Goal: Transaction & Acquisition: Purchase product/service

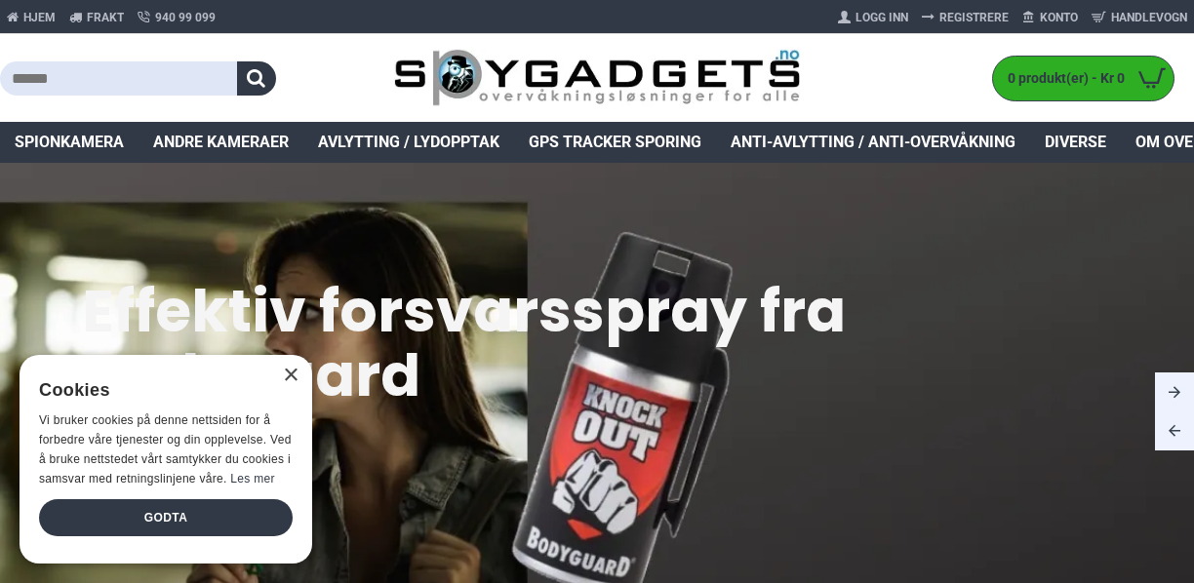
drag, startPoint x: 192, startPoint y: 71, endPoint x: 178, endPoint y: 88, distance: 22.1
click at [191, 71] on input "text" at bounding box center [118, 78] width 237 height 34
type input "****"
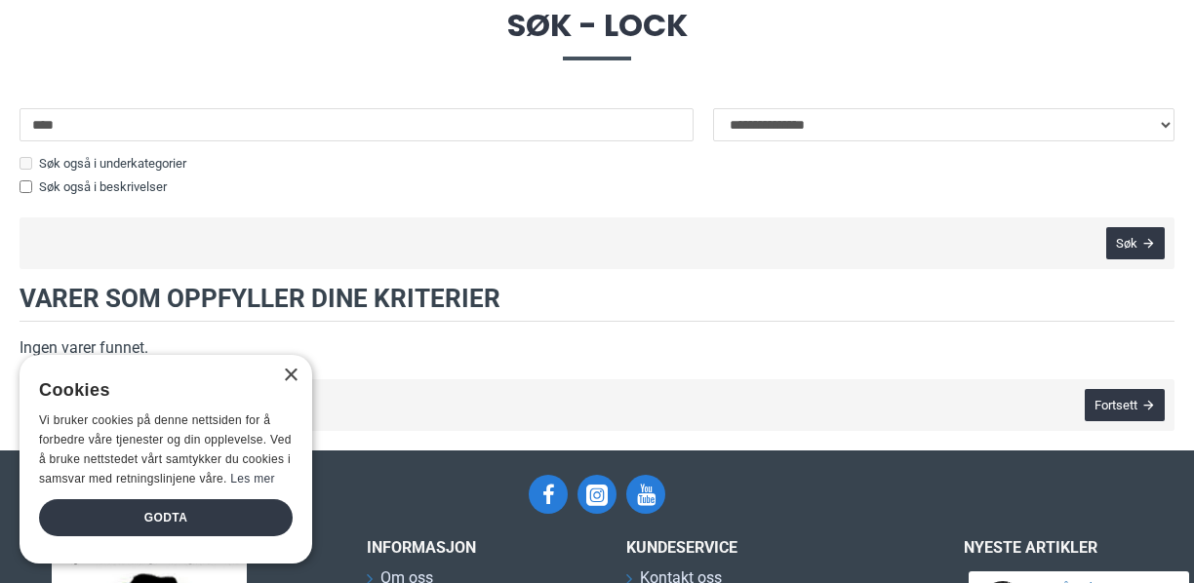
scroll to position [195, 0]
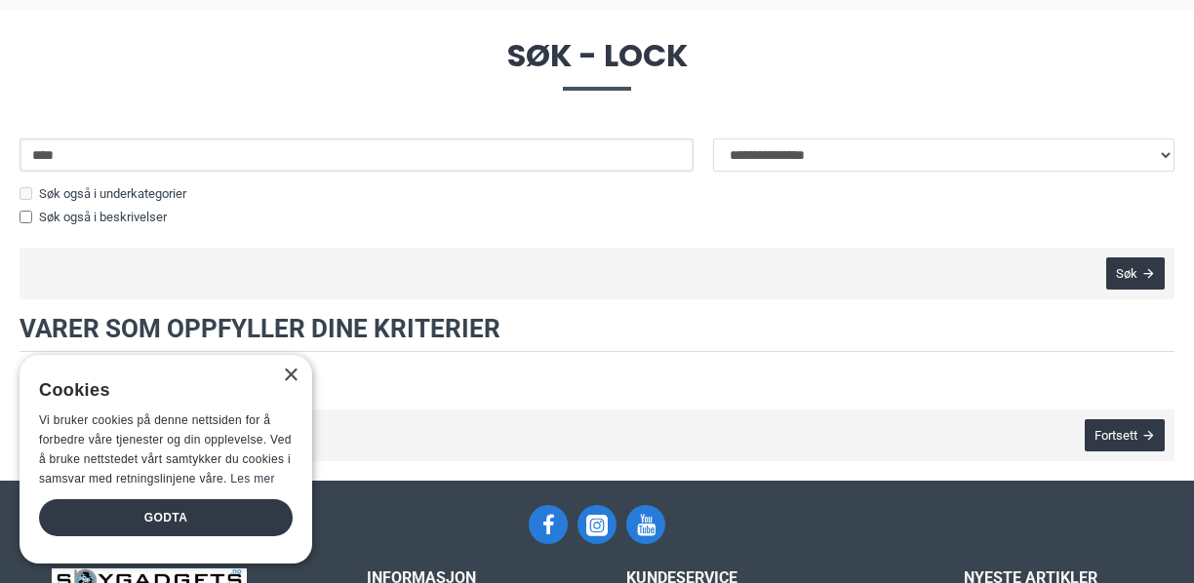
drag, startPoint x: 150, startPoint y: 162, endPoint x: -43, endPoint y: 150, distance: 193.5
click at [0, 150] on html "Produkter Your Cart Hjem Frakt 940 99 099 Logg Inn Registrere Konto Handlevogn …" at bounding box center [597, 420] width 1194 height 1230
type input "****"
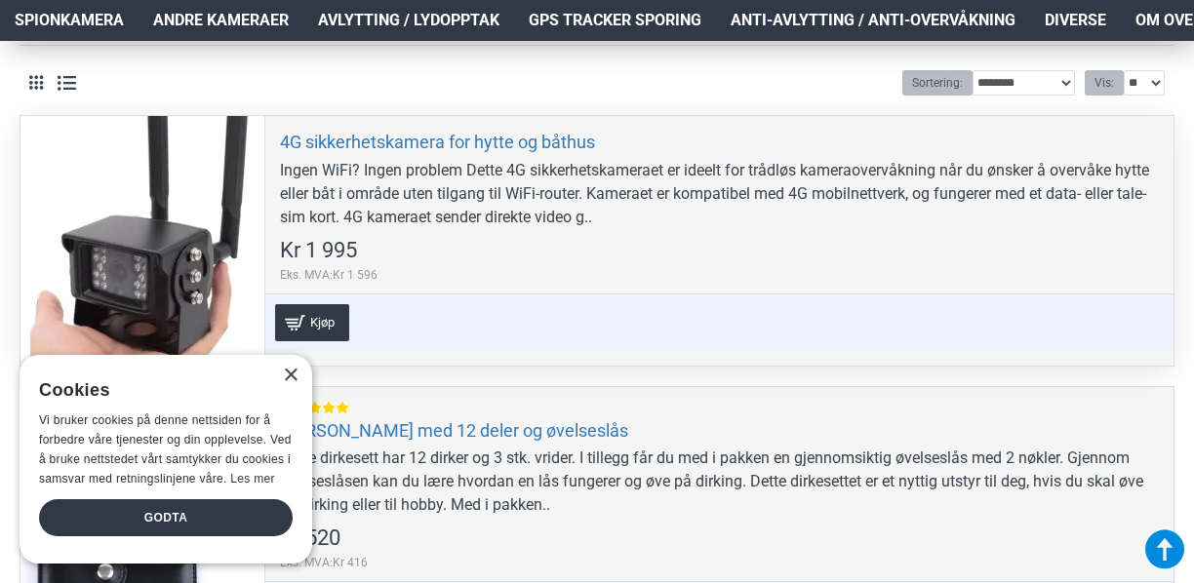
scroll to position [585, 0]
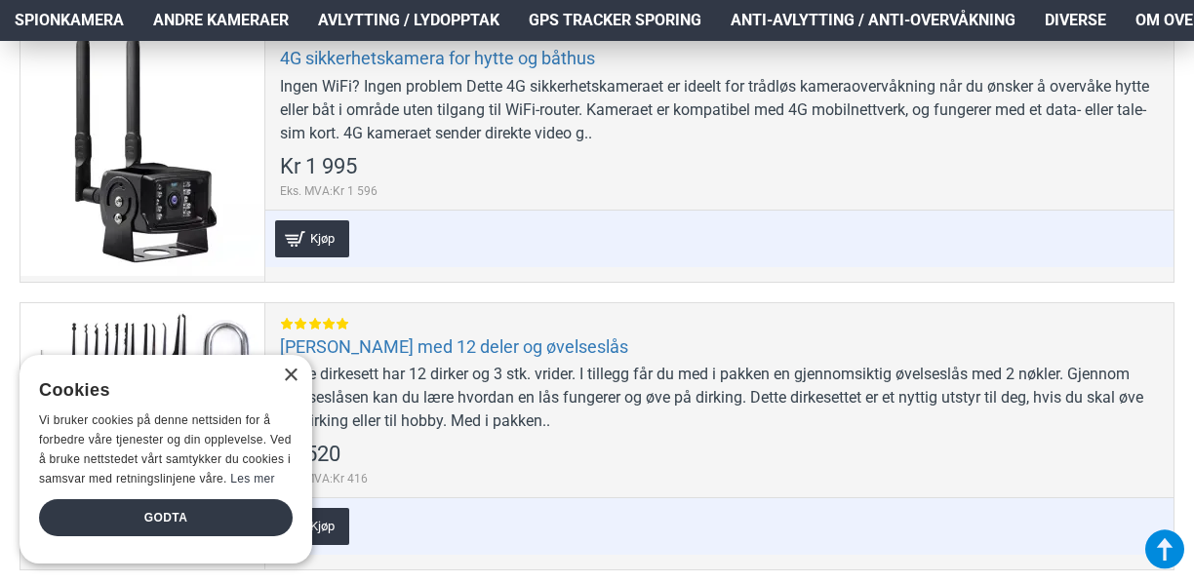
click at [289, 384] on div "×" at bounding box center [285, 377] width 24 height 15
click at [296, 373] on div "×" at bounding box center [290, 376] width 15 height 15
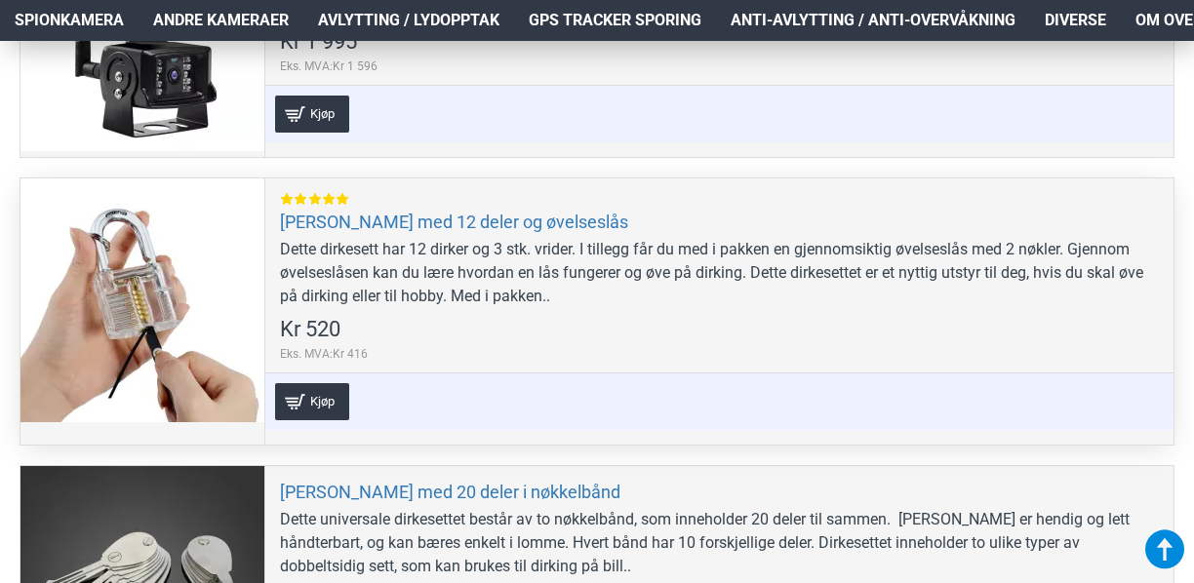
scroll to position [780, 0]
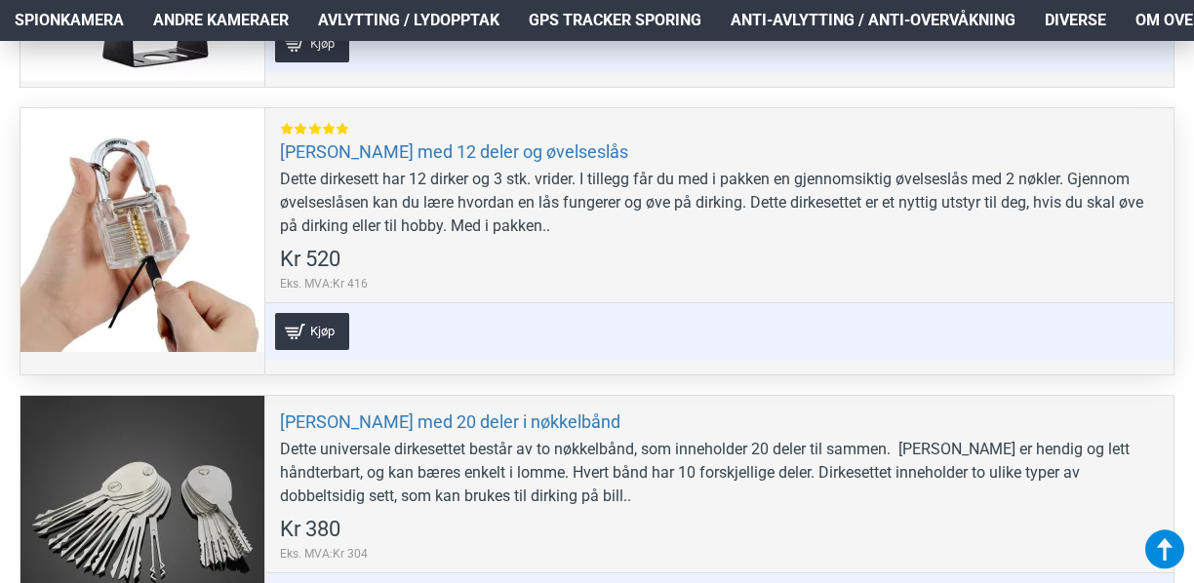
click at [531, 227] on div "Dette dirkesett har 12 dirker og 3 stk. vrider. I tillegg får du med i pakken e…" at bounding box center [719, 203] width 879 height 70
click at [135, 180] on div at bounding box center [142, 230] width 244 height 244
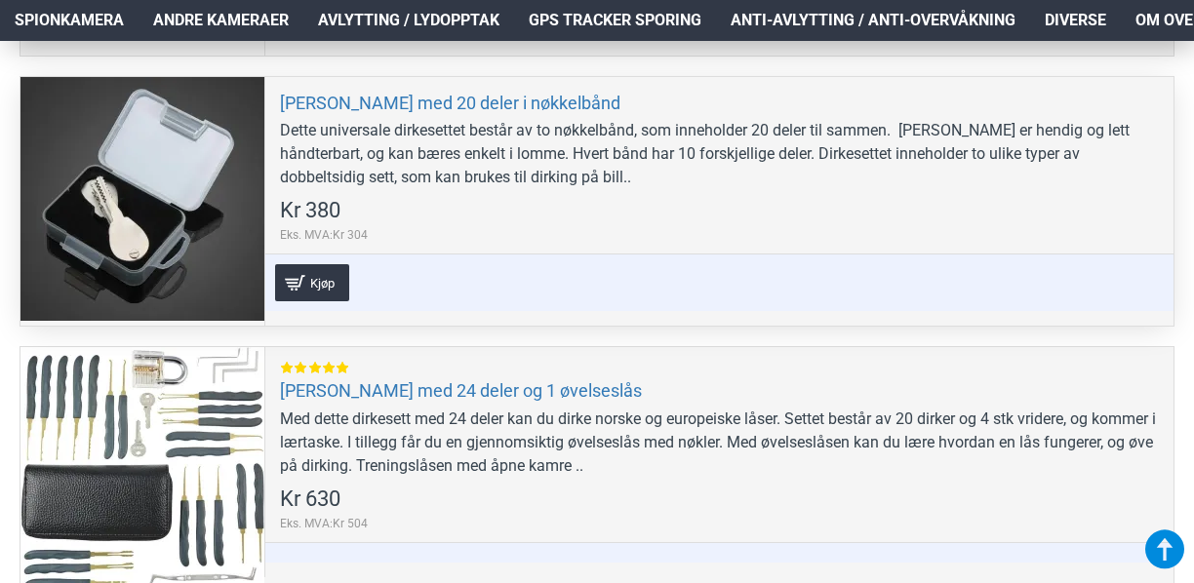
scroll to position [1171, 0]
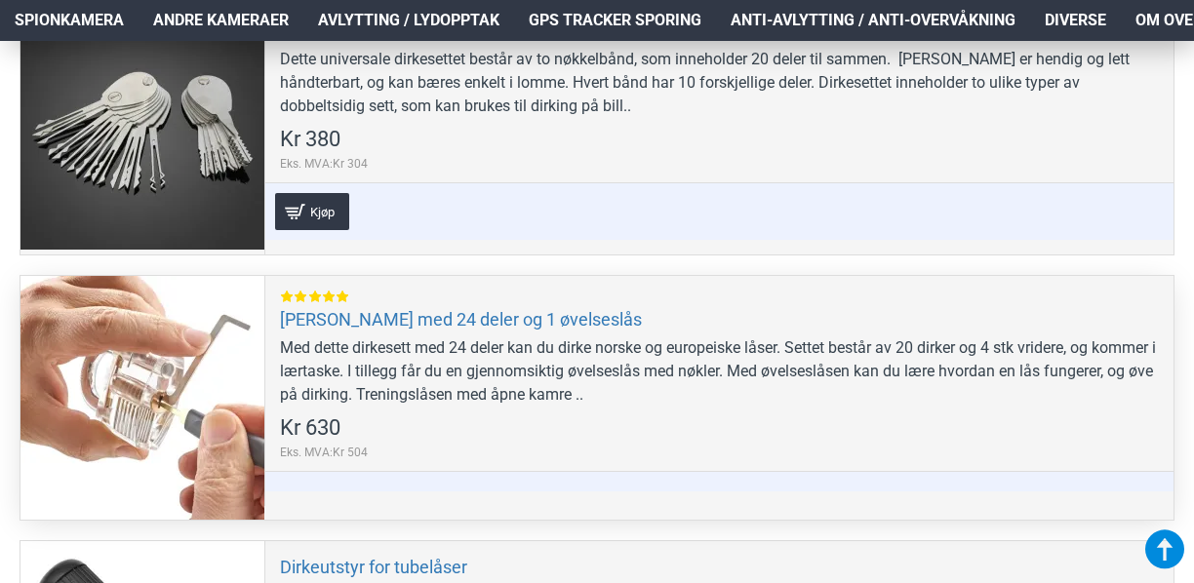
click at [503, 341] on div "Med dette dirkesett med 24 deler kan du dirke norske og europeiske låser. Sette…" at bounding box center [719, 372] width 879 height 70
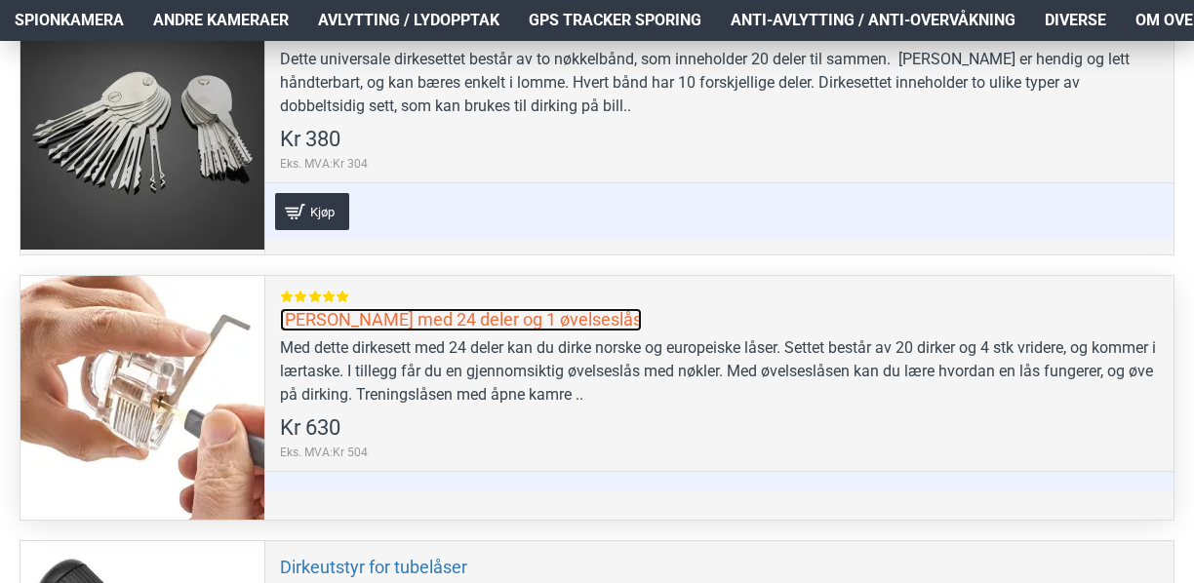
click at [425, 328] on link "[PERSON_NAME] med 24 deler og 1 øvelseslås" at bounding box center [461, 319] width 362 height 22
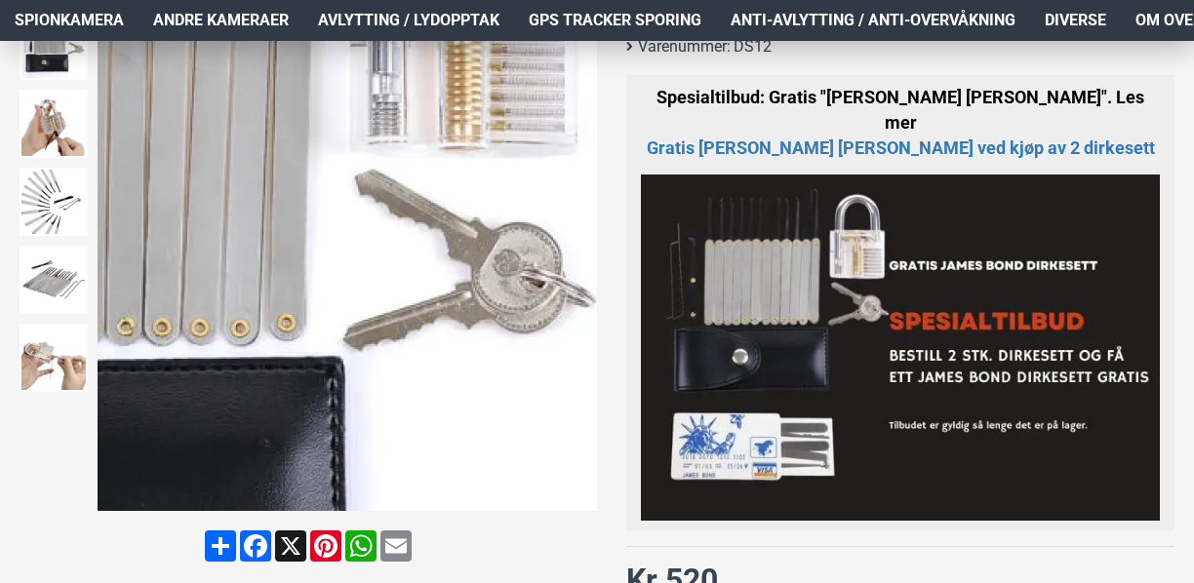
scroll to position [293, 0]
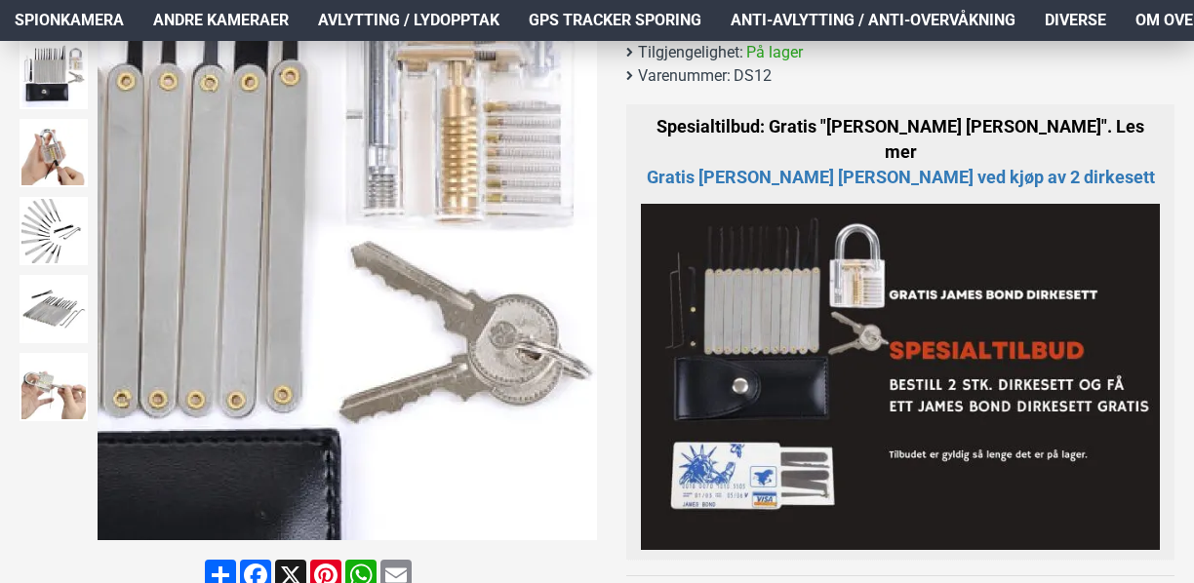
click at [581, 283] on div "Next slide" at bounding box center [580, 291] width 34 height 34
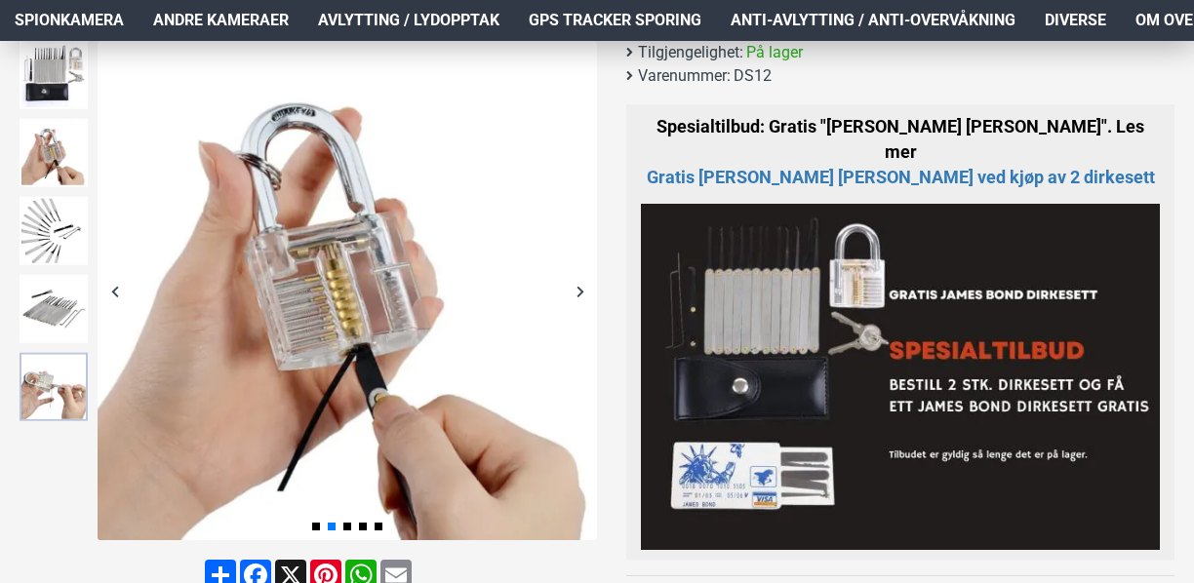
click at [60, 388] on img at bounding box center [54, 387] width 68 height 68
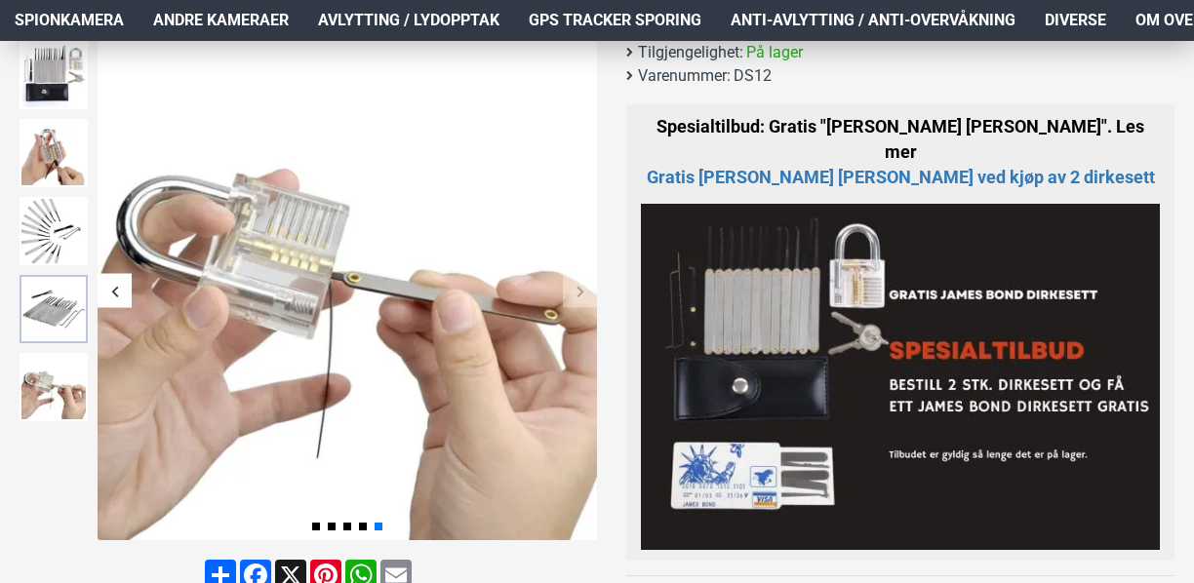
click at [52, 308] on img at bounding box center [54, 309] width 68 height 68
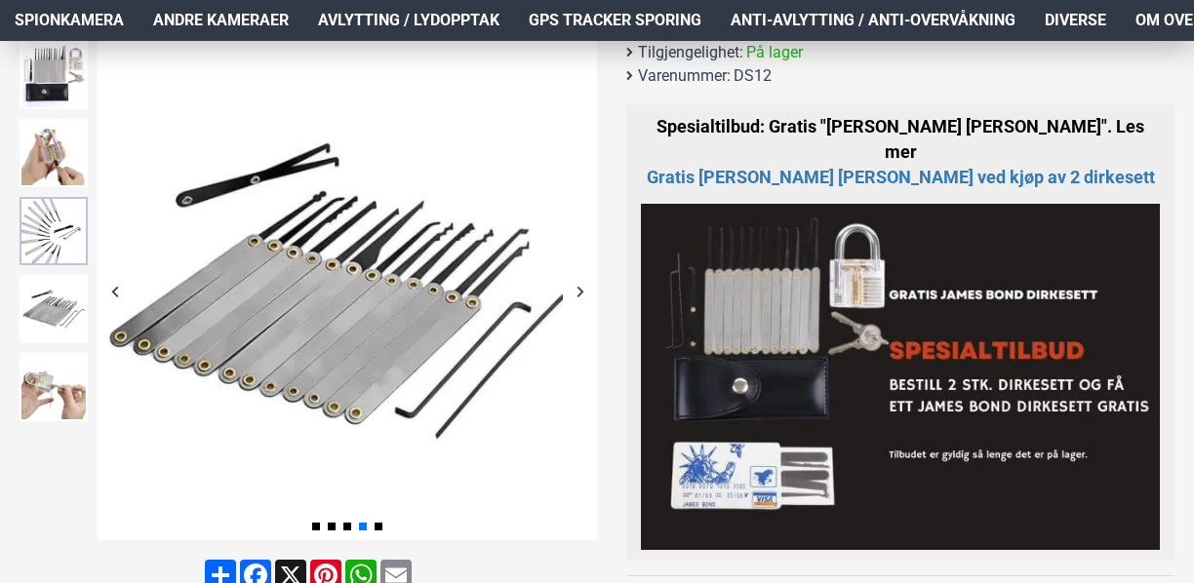
click at [68, 239] on img at bounding box center [54, 231] width 68 height 68
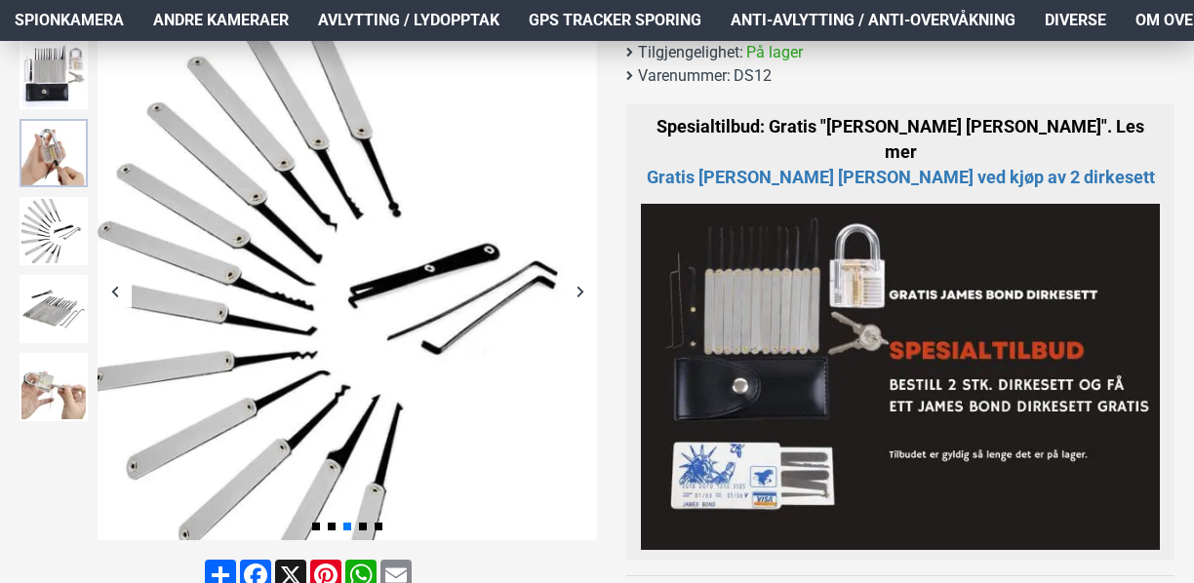
click at [55, 184] on img at bounding box center [54, 153] width 68 height 68
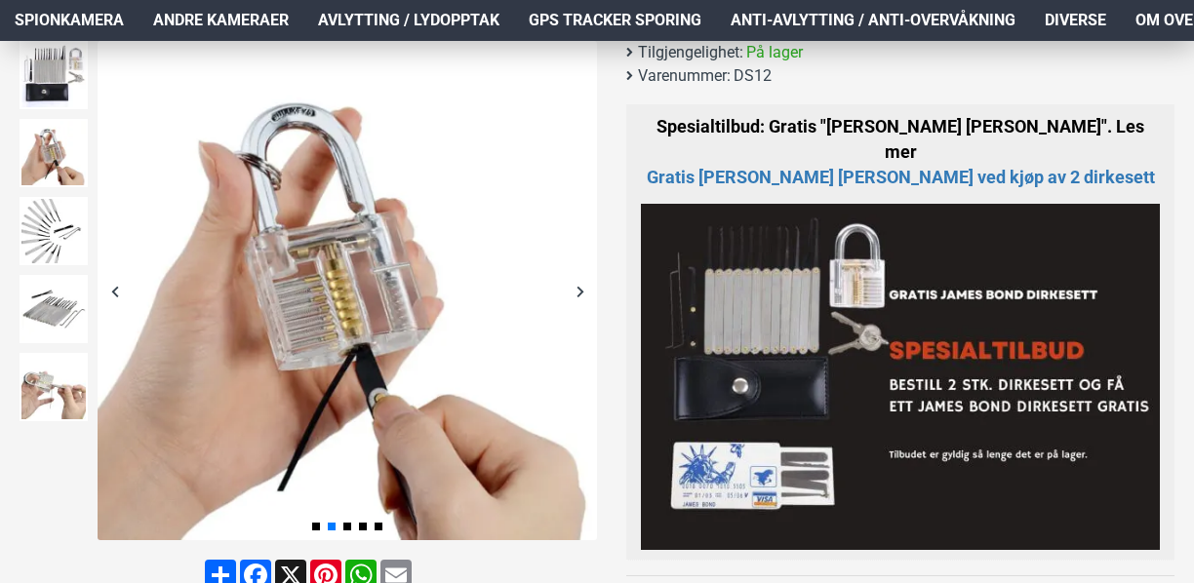
click at [64, 13] on span "Spionkamera" at bounding box center [69, 20] width 109 height 23
click at [62, 86] on img at bounding box center [54, 75] width 68 height 68
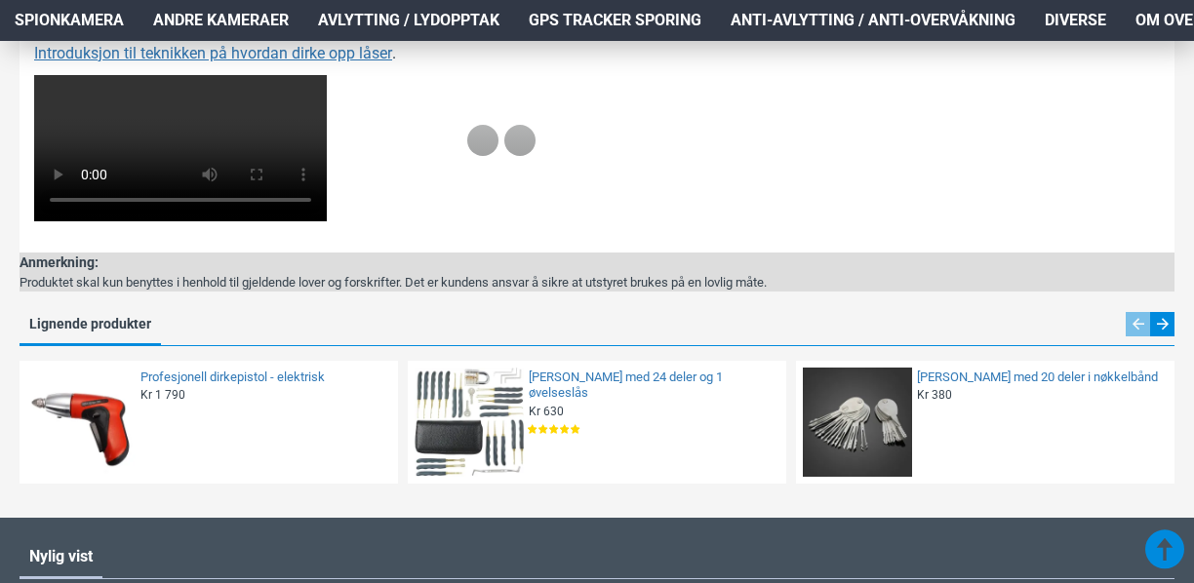
scroll to position [1463, 0]
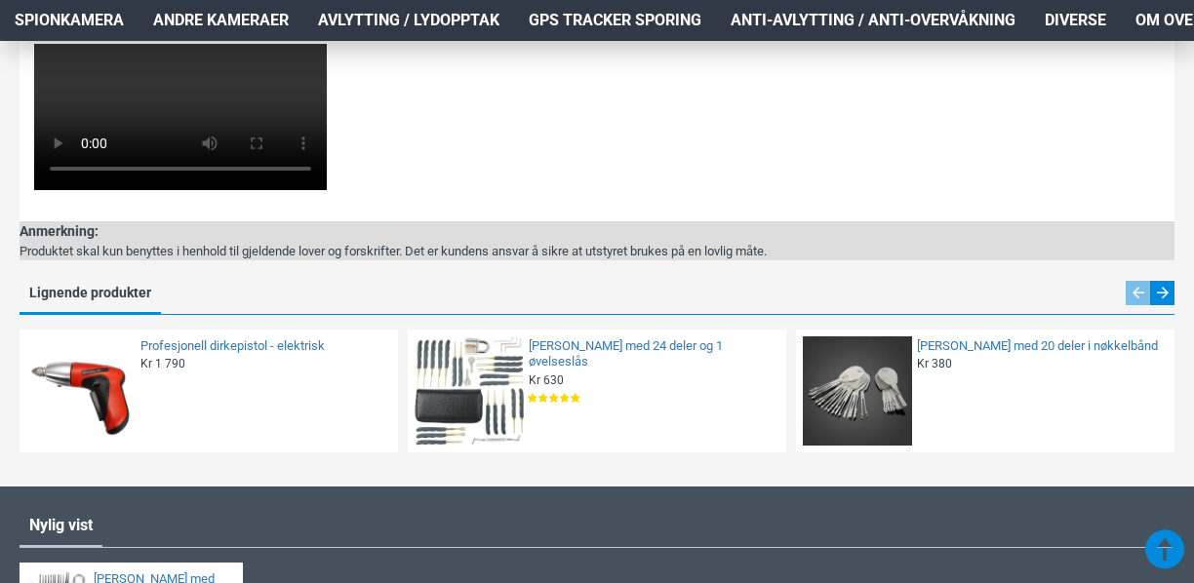
click at [327, 190] on video at bounding box center [180, 117] width 293 height 146
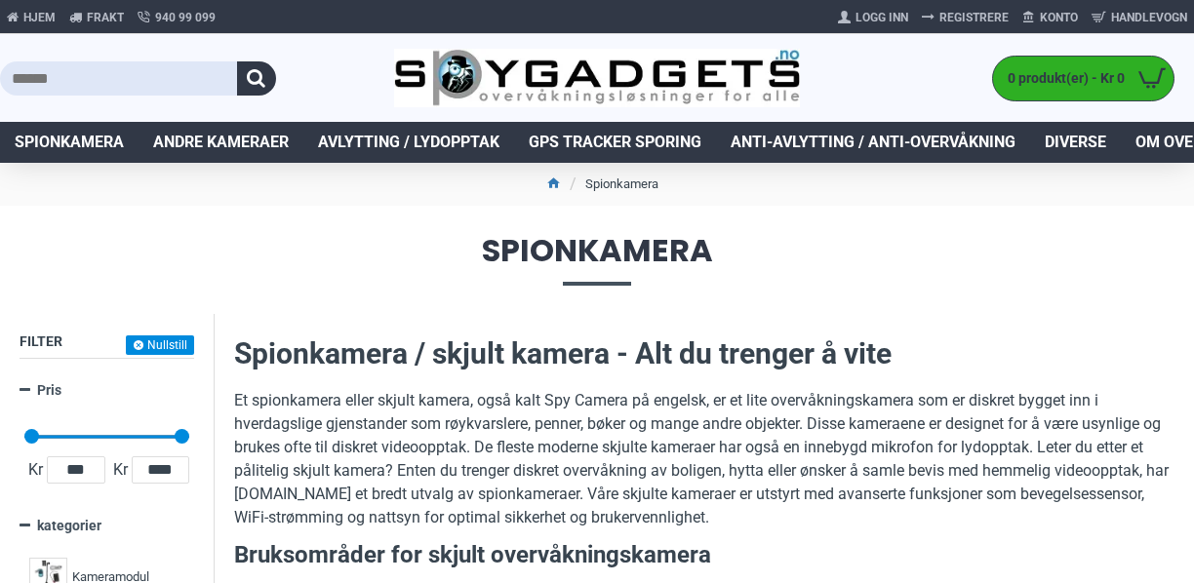
scroll to position [195, 0]
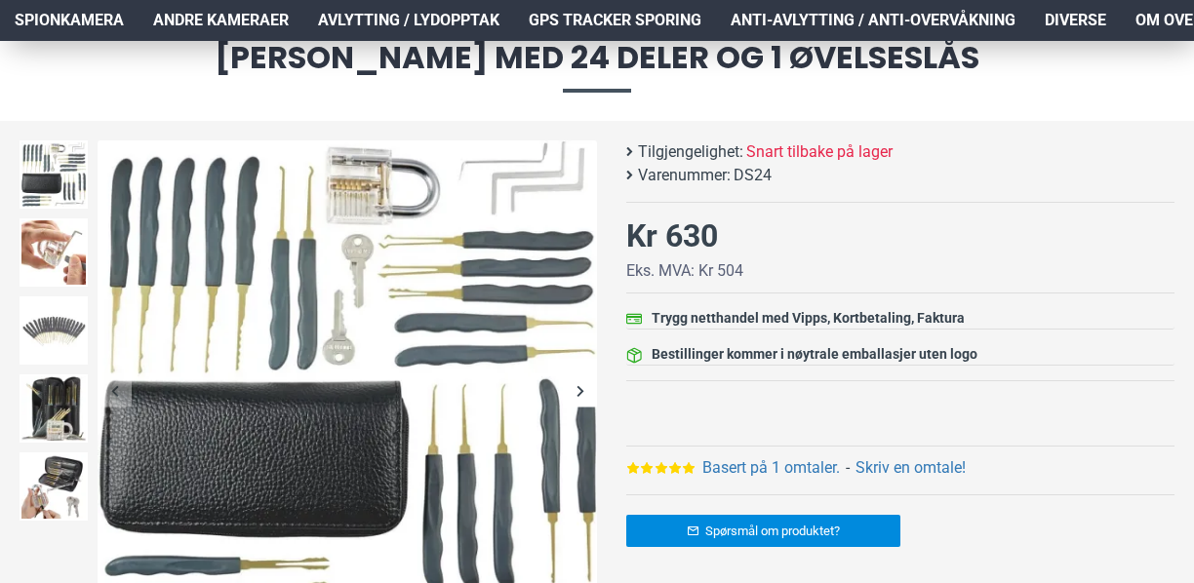
scroll to position [98, 0]
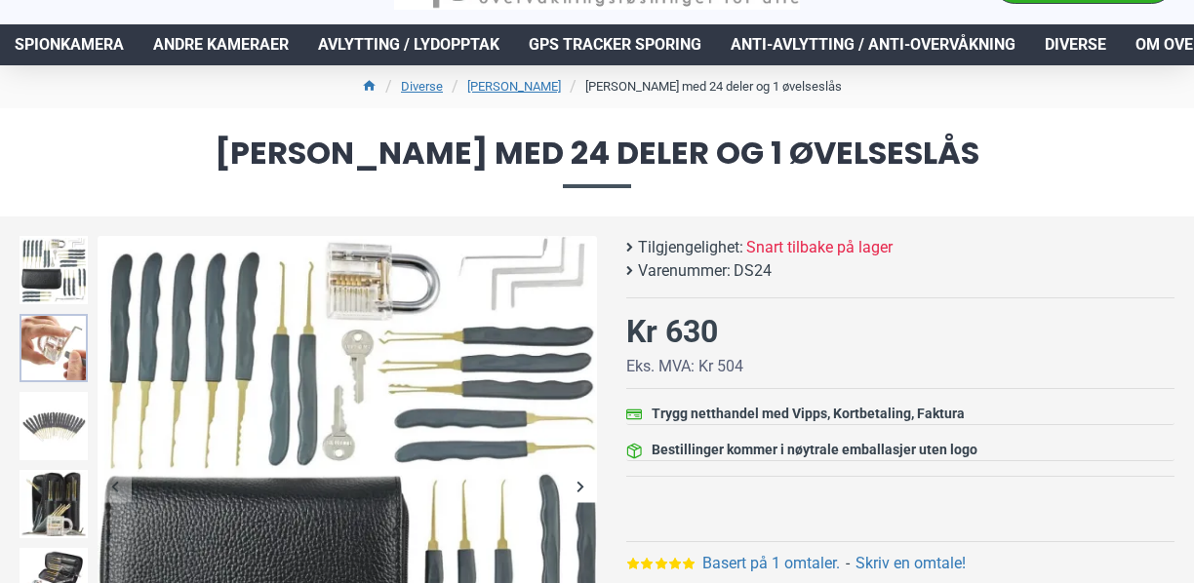
click at [52, 375] on img at bounding box center [54, 348] width 68 height 68
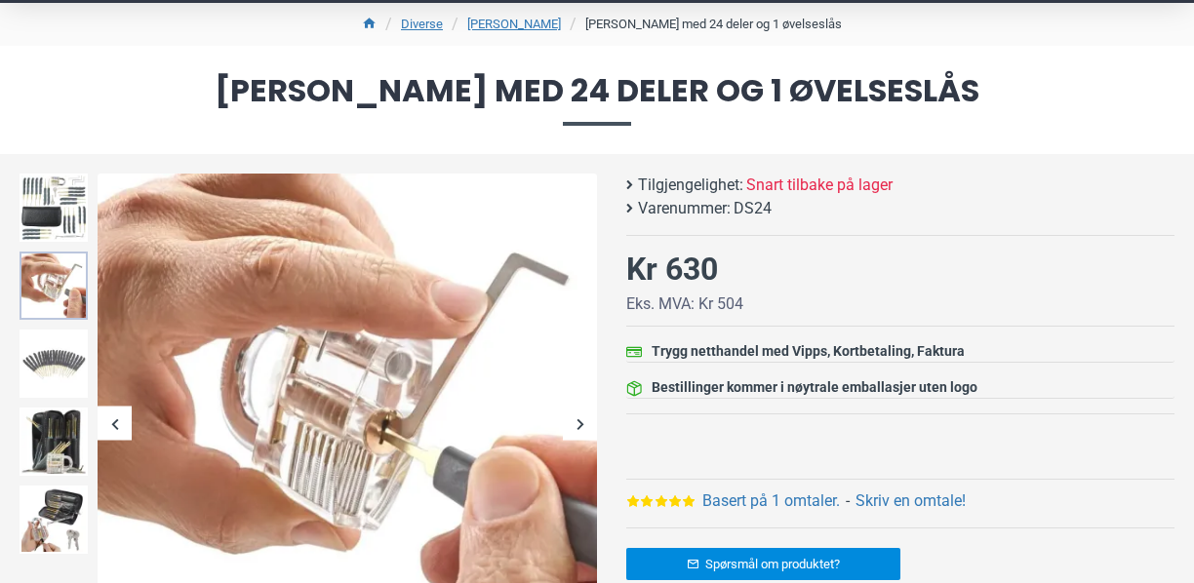
scroll to position [195, 0]
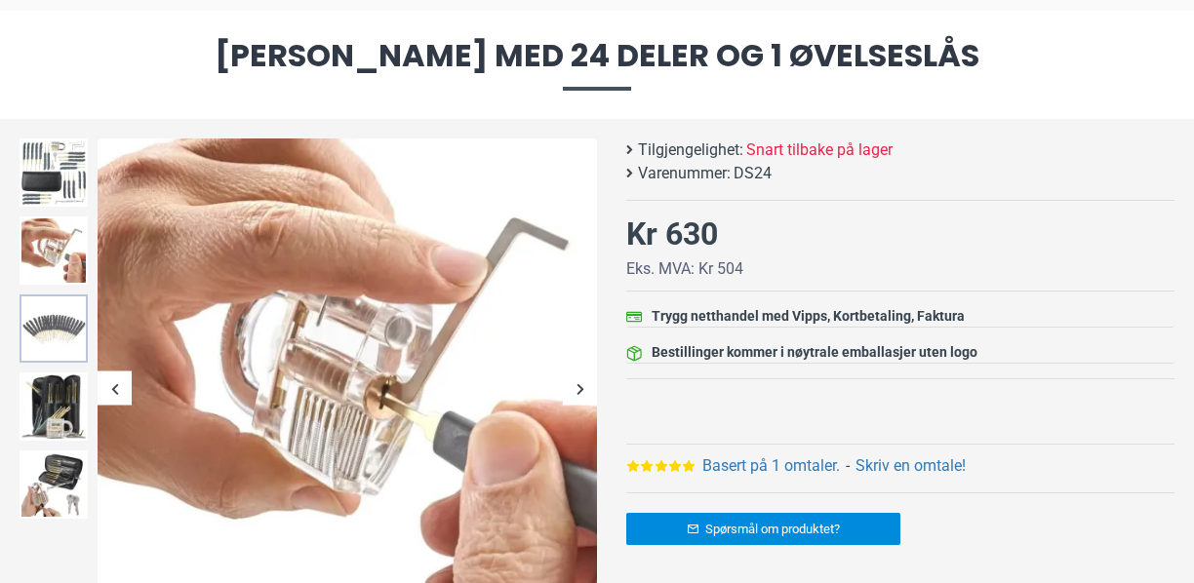
click at [53, 314] on img at bounding box center [54, 329] width 68 height 68
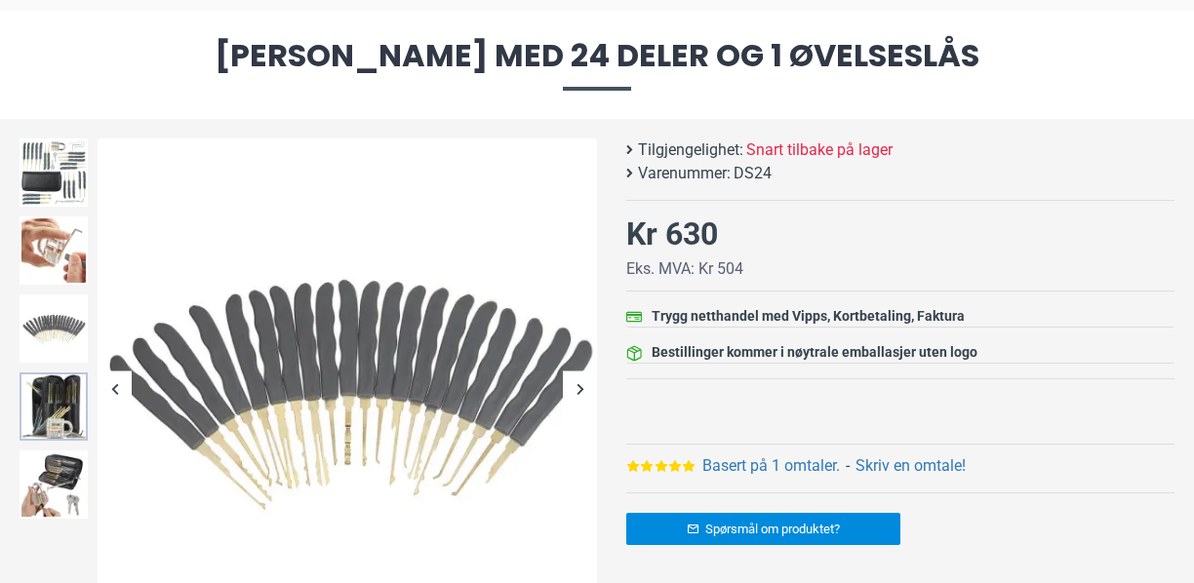
click at [31, 417] on img at bounding box center [54, 407] width 68 height 68
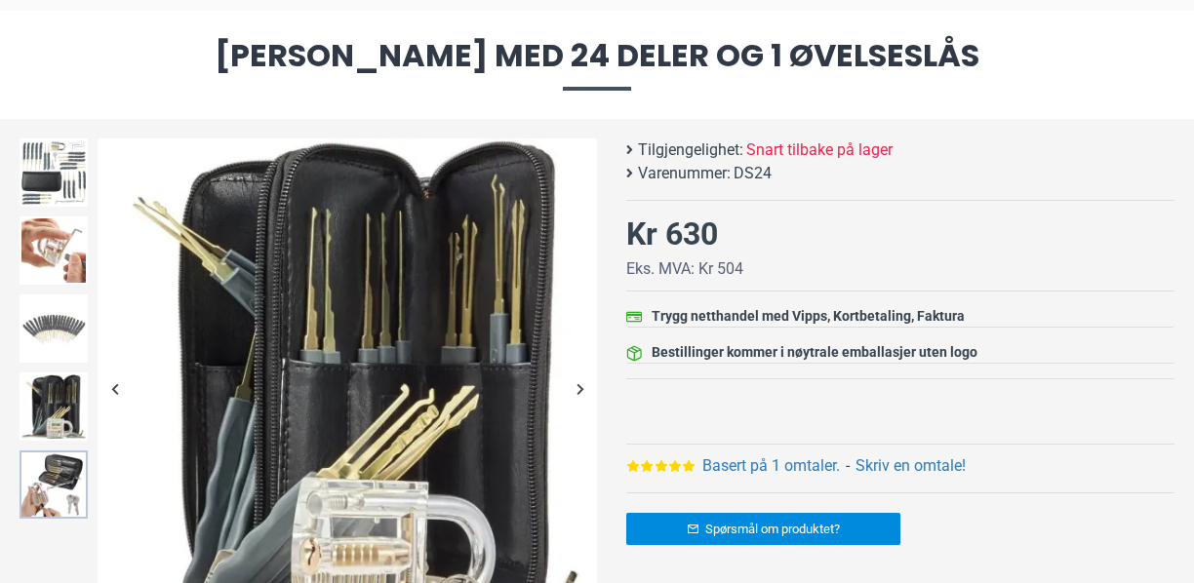
click at [51, 499] on img at bounding box center [54, 485] width 68 height 68
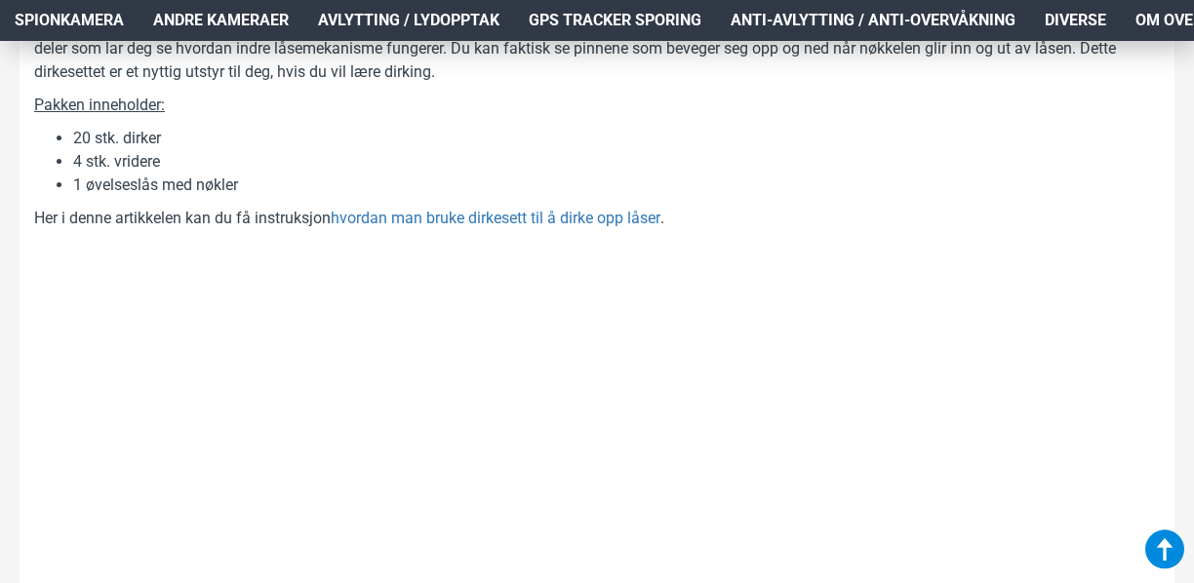
scroll to position [1073, 0]
